Goal: Task Accomplishment & Management: Use online tool/utility

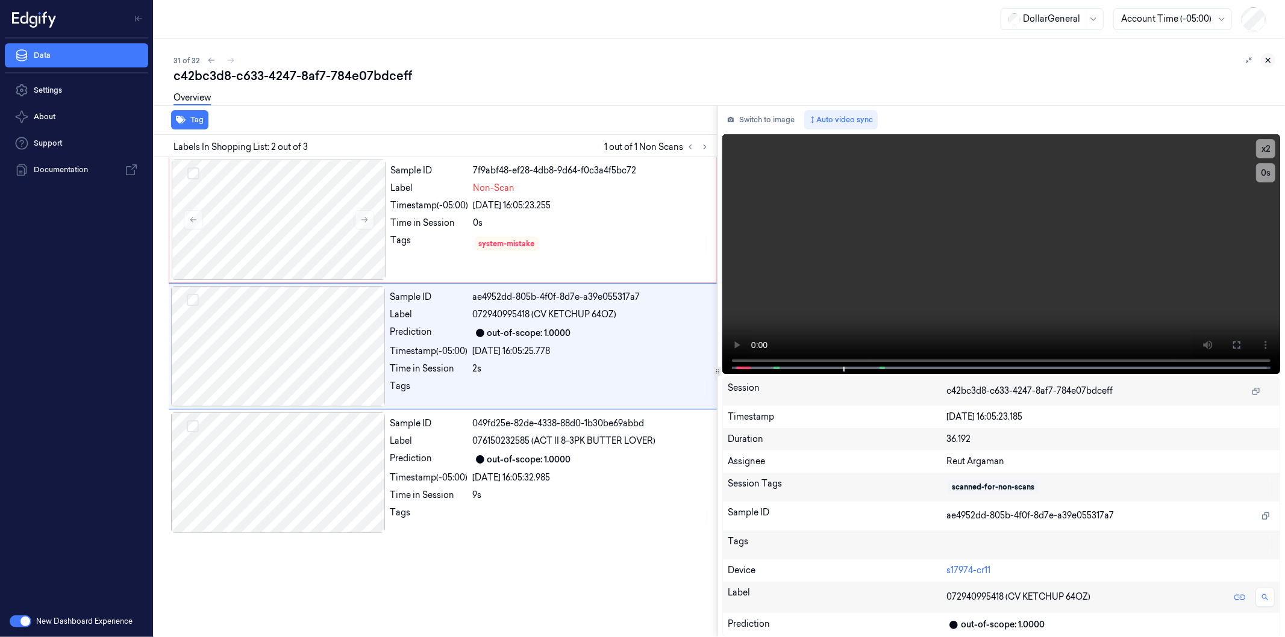
click at [1267, 58] on icon at bounding box center [1268, 60] width 4 height 4
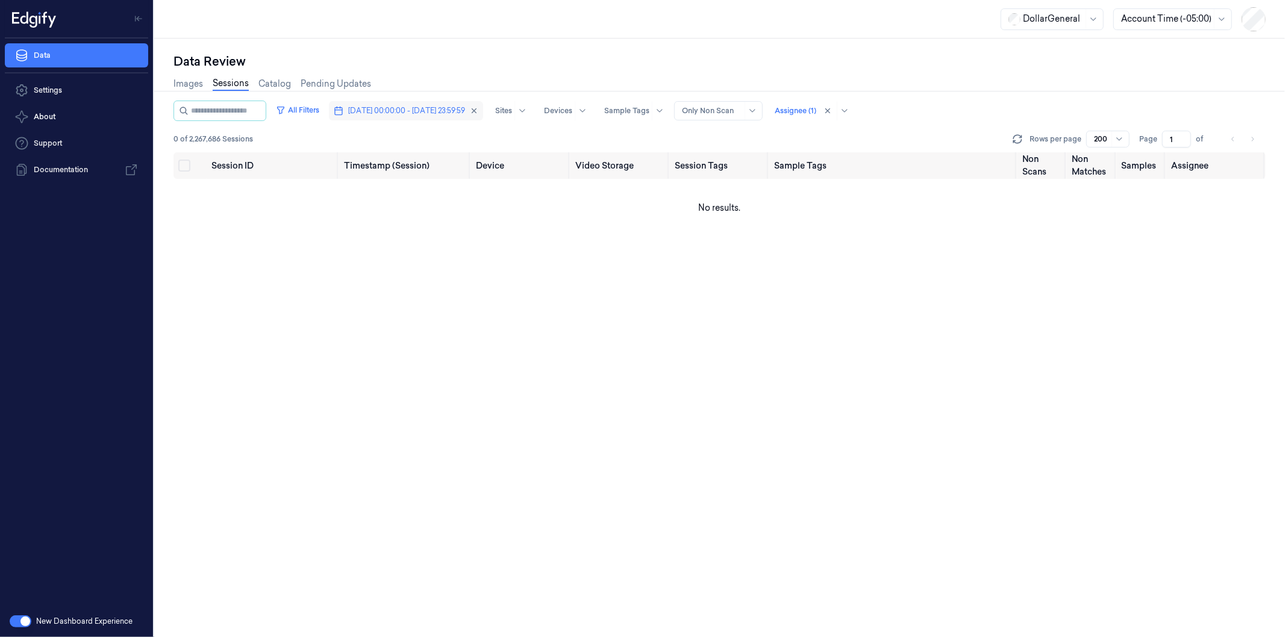
click at [392, 113] on span "[DATE] 00:00:00 - [DATE] 23:59:59" at bounding box center [406, 110] width 117 height 11
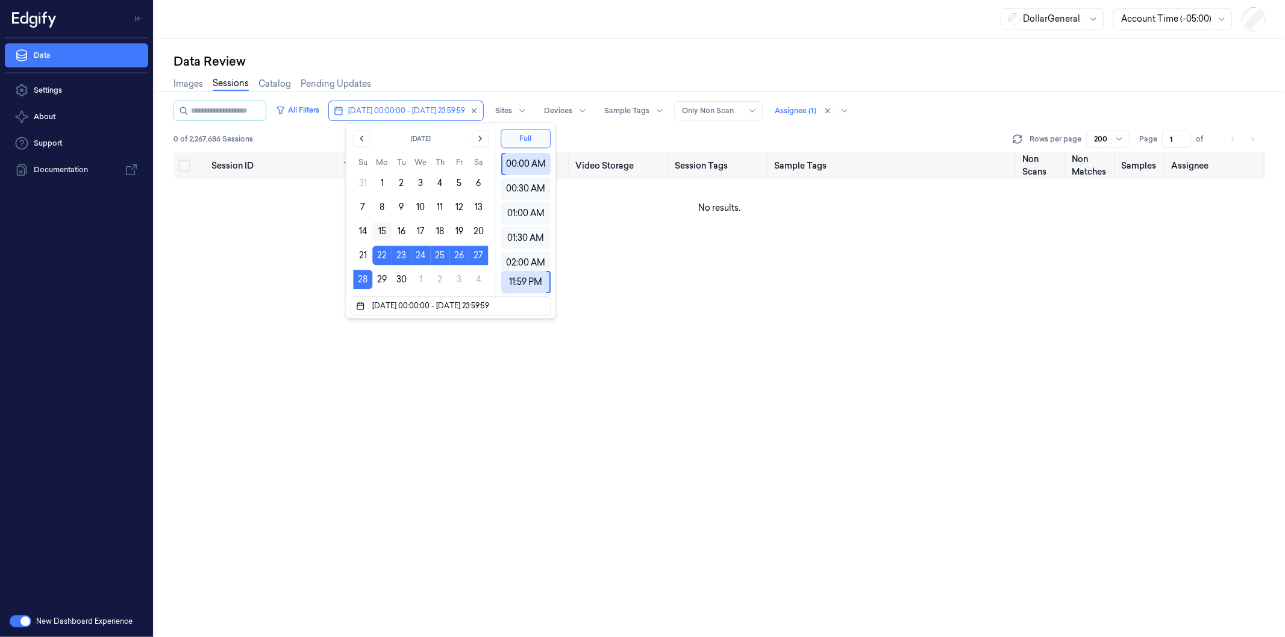
click at [384, 225] on button "15" at bounding box center [381, 231] width 19 height 19
click at [361, 278] on button "28" at bounding box center [362, 279] width 19 height 19
type input "[DATE] 00:00:00 - [DATE] 23:59:59"
click at [281, 204] on div "Session ID Timestamp (Session) Device Video Storage Session Tags Sample Tags No…" at bounding box center [719, 394] width 1092 height 485
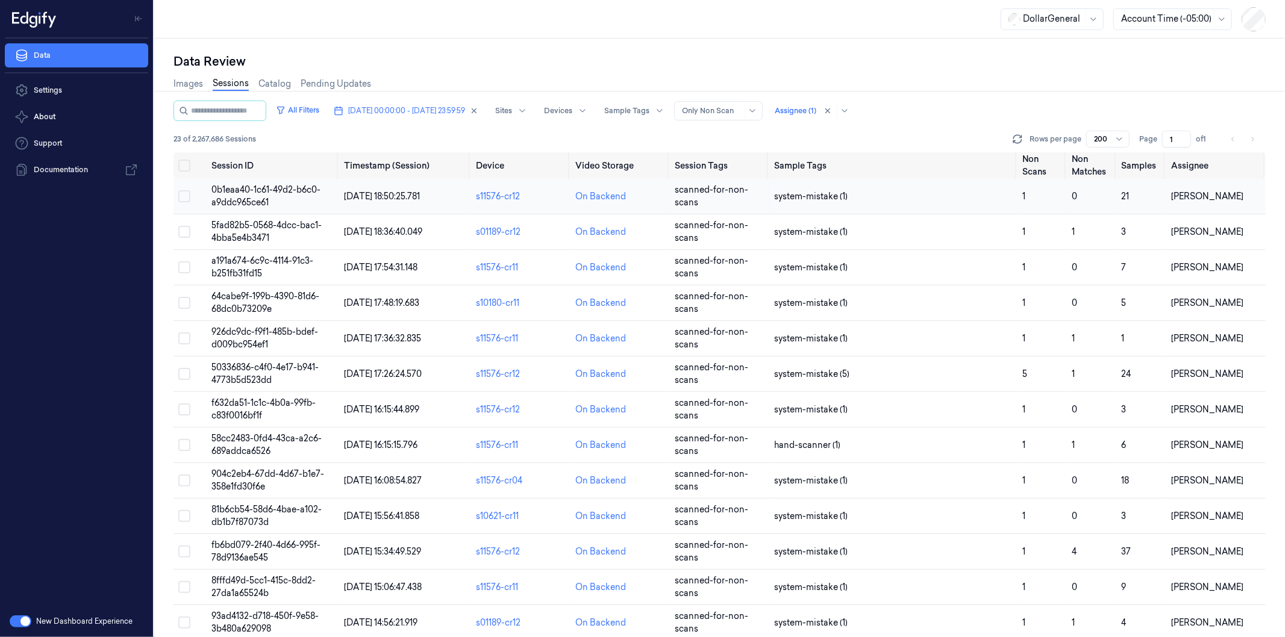
click at [225, 192] on span "0b1eaa40-1c61-49d2-b6c0-a9ddc965ce61" at bounding box center [265, 195] width 109 height 23
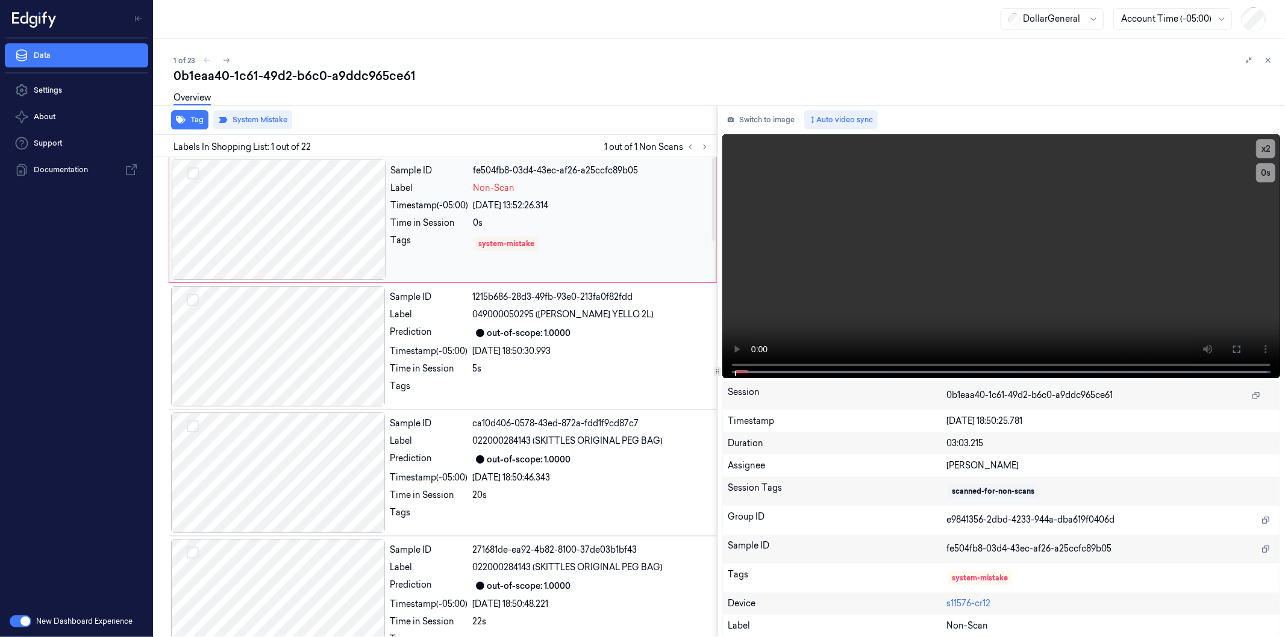
click at [306, 227] on div at bounding box center [279, 220] width 214 height 120
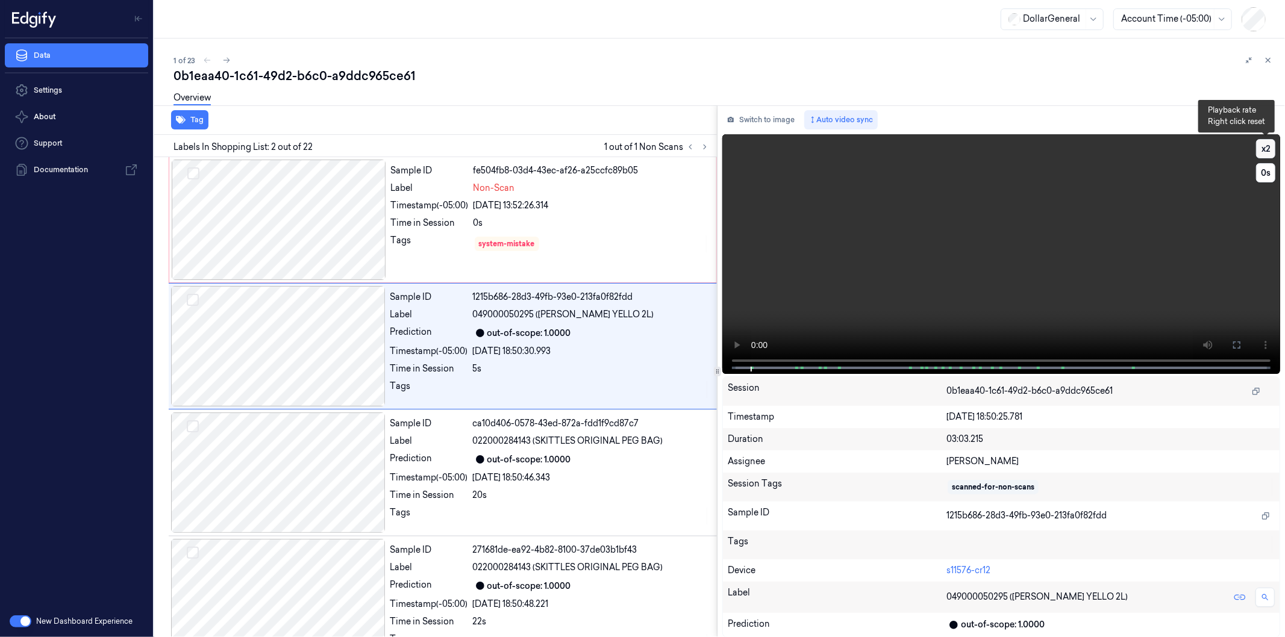
click at [1259, 148] on button "x 2" at bounding box center [1265, 148] width 19 height 19
click at [1259, 148] on button "x 4" at bounding box center [1265, 148] width 19 height 19
click at [1259, 148] on button "x 2" at bounding box center [1265, 148] width 19 height 19
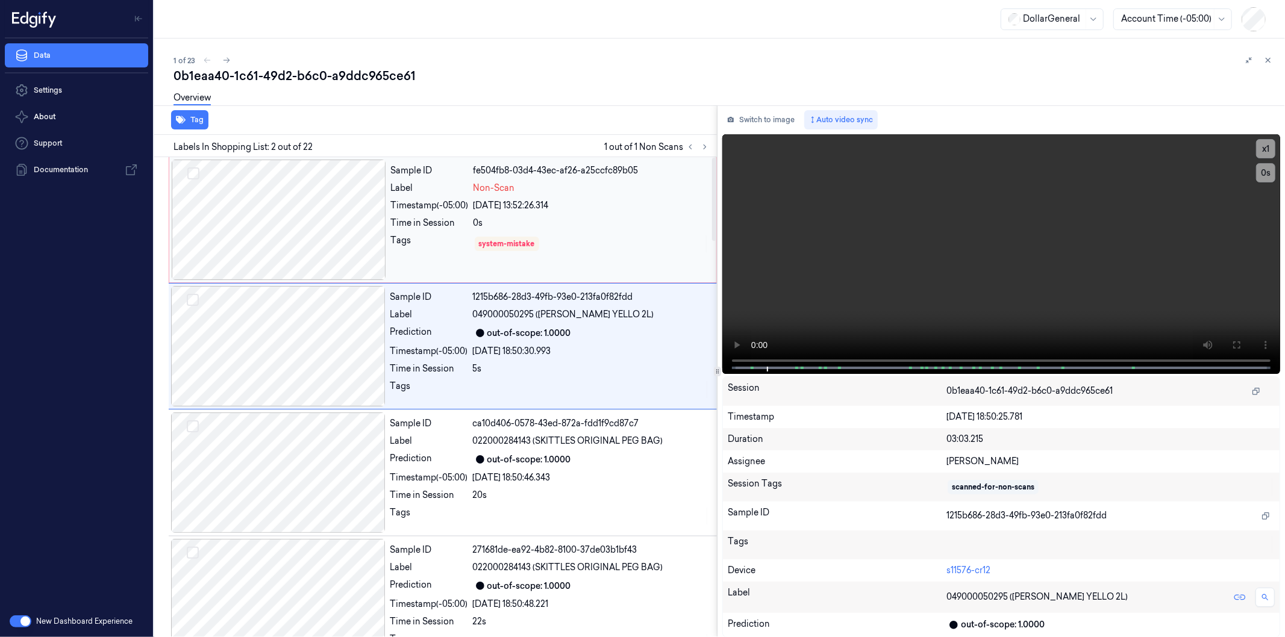
click at [270, 213] on div at bounding box center [279, 220] width 214 height 120
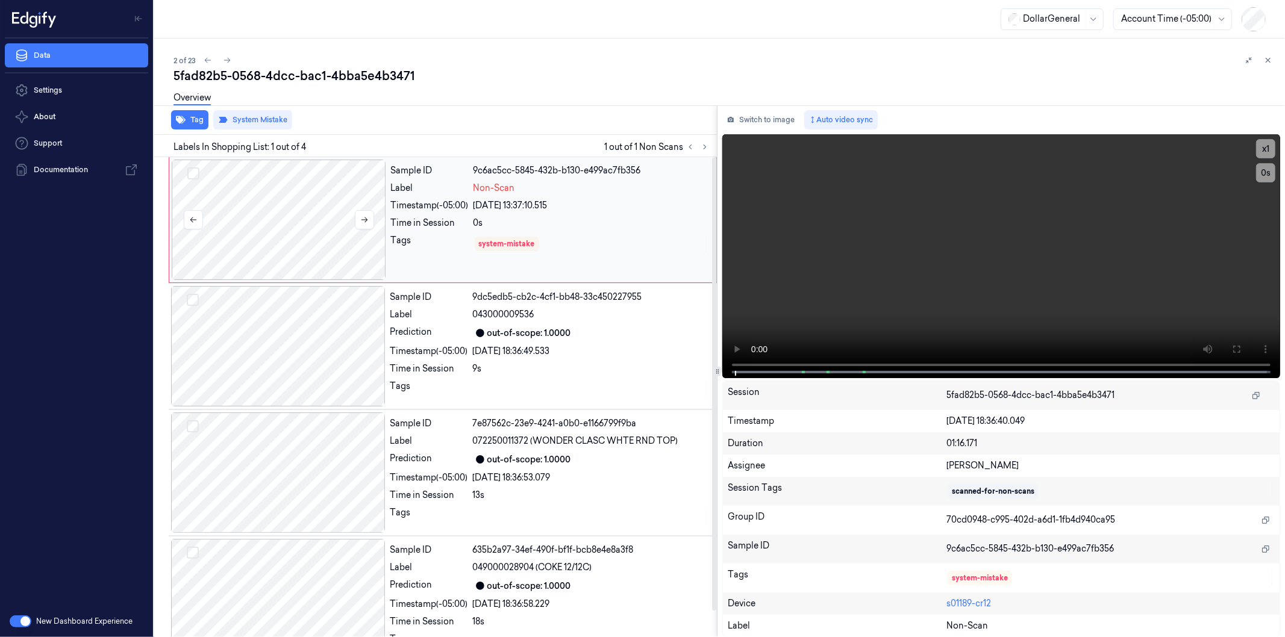
click at [251, 212] on div at bounding box center [279, 220] width 214 height 120
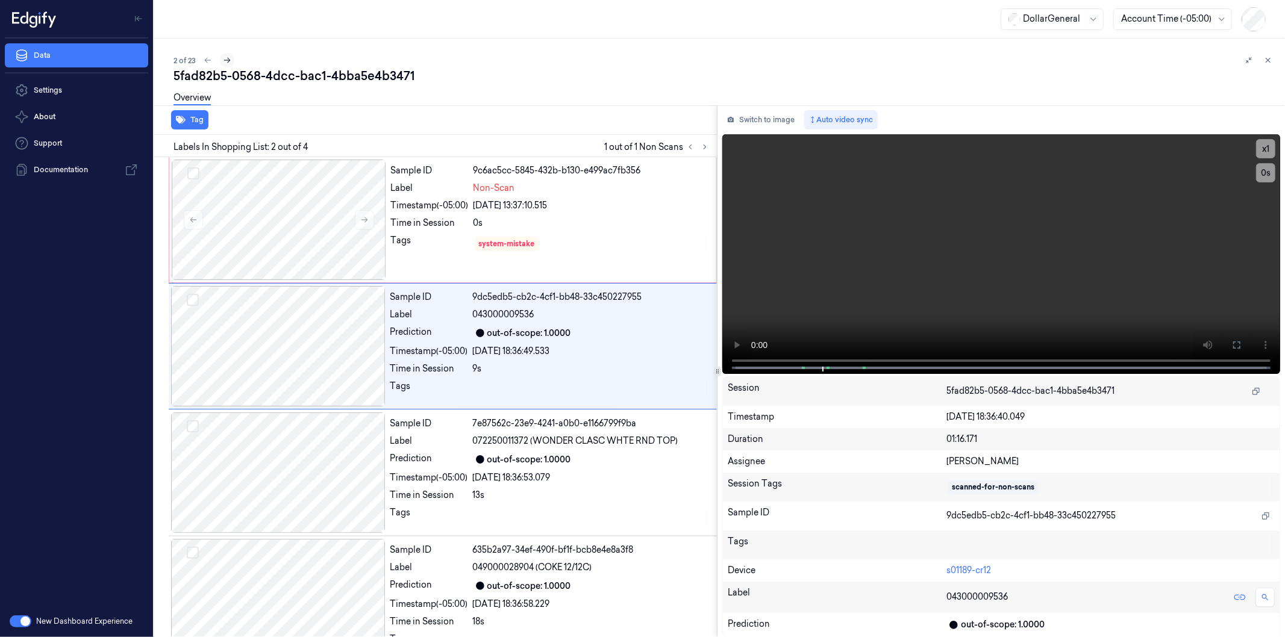
click at [225, 61] on icon at bounding box center [227, 60] width 8 height 8
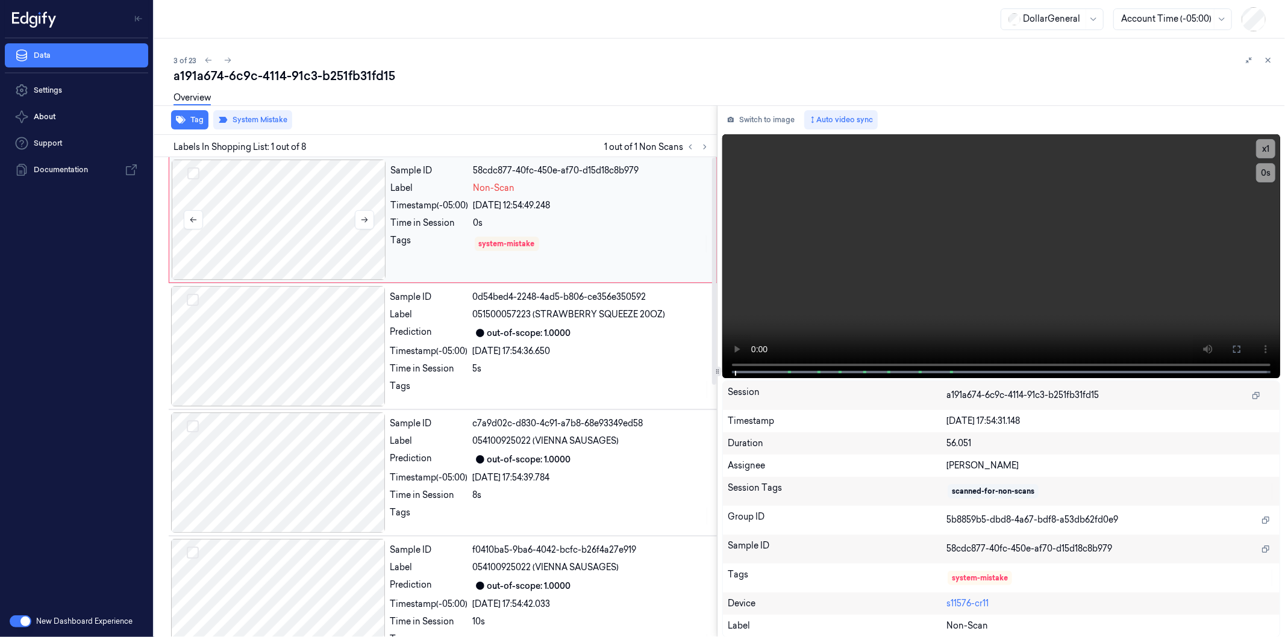
click at [292, 229] on div at bounding box center [279, 220] width 214 height 120
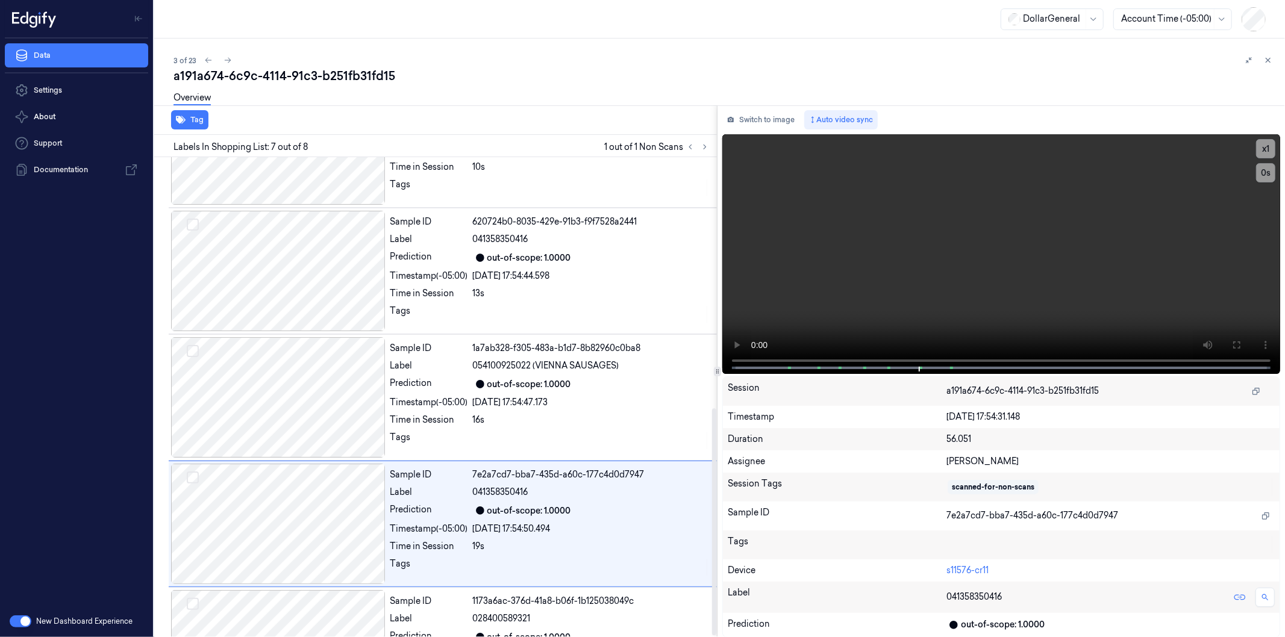
scroll to position [535, 0]
